Goal: Task Accomplishment & Management: Manage account settings

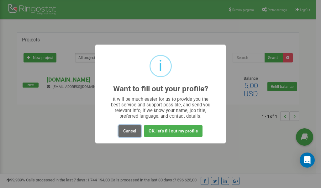
click at [130, 130] on button "Cancel" at bounding box center [130, 131] width 23 height 12
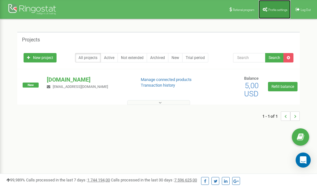
click at [270, 11] on span "Profile settings" at bounding box center [277, 9] width 19 height 3
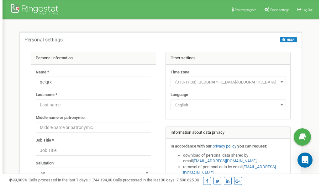
scroll to position [31, 0]
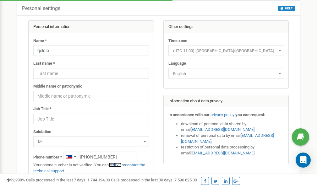
click at [120, 165] on link "verify it" at bounding box center [115, 165] width 13 height 5
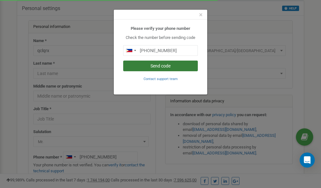
click at [162, 65] on button "Send code" at bounding box center [160, 66] width 75 height 11
